Goal: Task Accomplishment & Management: Complete application form

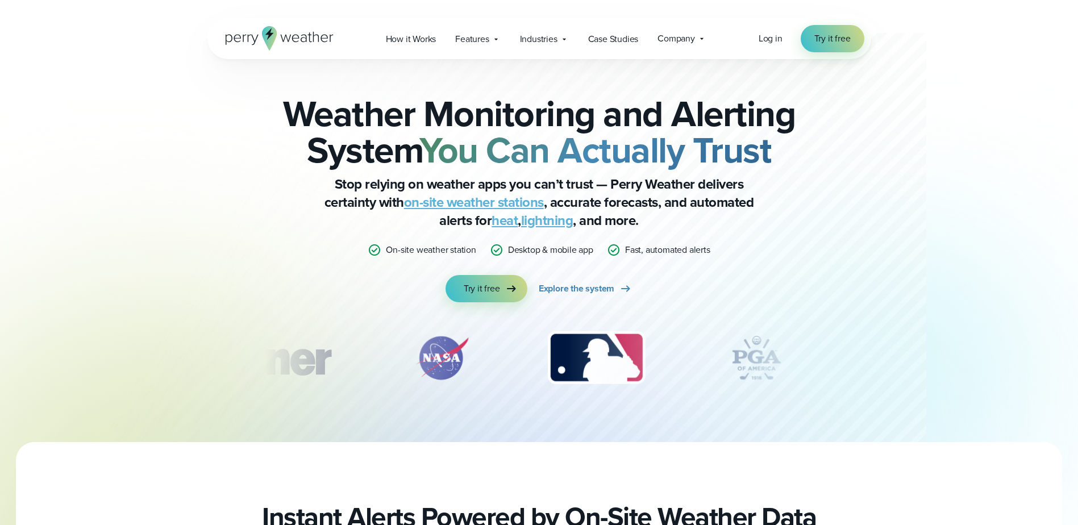
click at [307, 35] on icon at bounding box center [280, 38] width 108 height 24
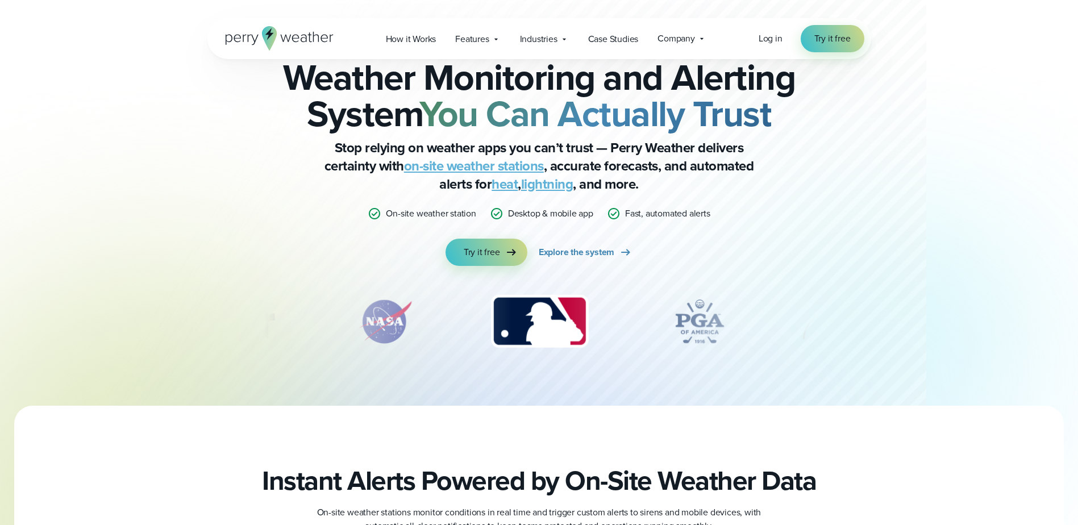
scroll to position [57, 0]
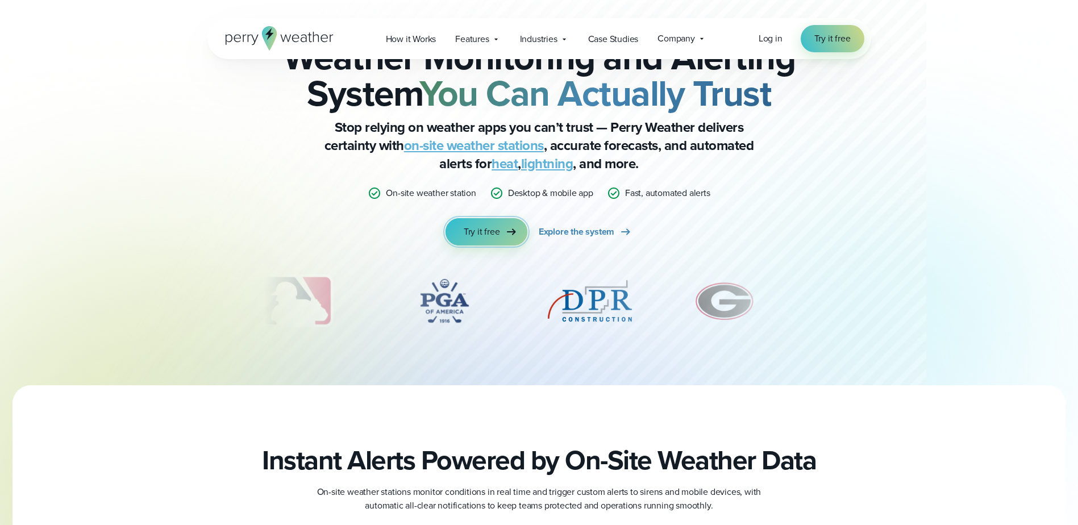
drag, startPoint x: 465, startPoint y: 239, endPoint x: 473, endPoint y: 234, distance: 9.0
click at [465, 238] on link "Try it free" at bounding box center [487, 231] width 82 height 27
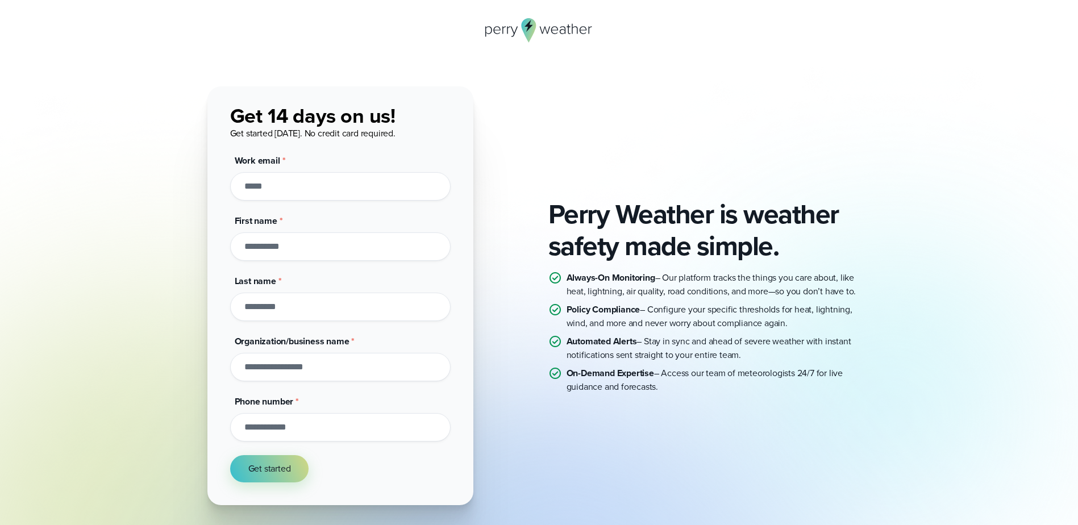
click at [283, 161] on span "*" at bounding box center [283, 160] width 3 height 13
click at [283, 172] on input "Work email *" at bounding box center [340, 186] width 220 height 28
click at [277, 181] on input "Work email *" at bounding box center [340, 186] width 220 height 28
click at [498, 40] on icon at bounding box center [539, 30] width 108 height 24
